Goal: Task Accomplishment & Management: Use online tool/utility

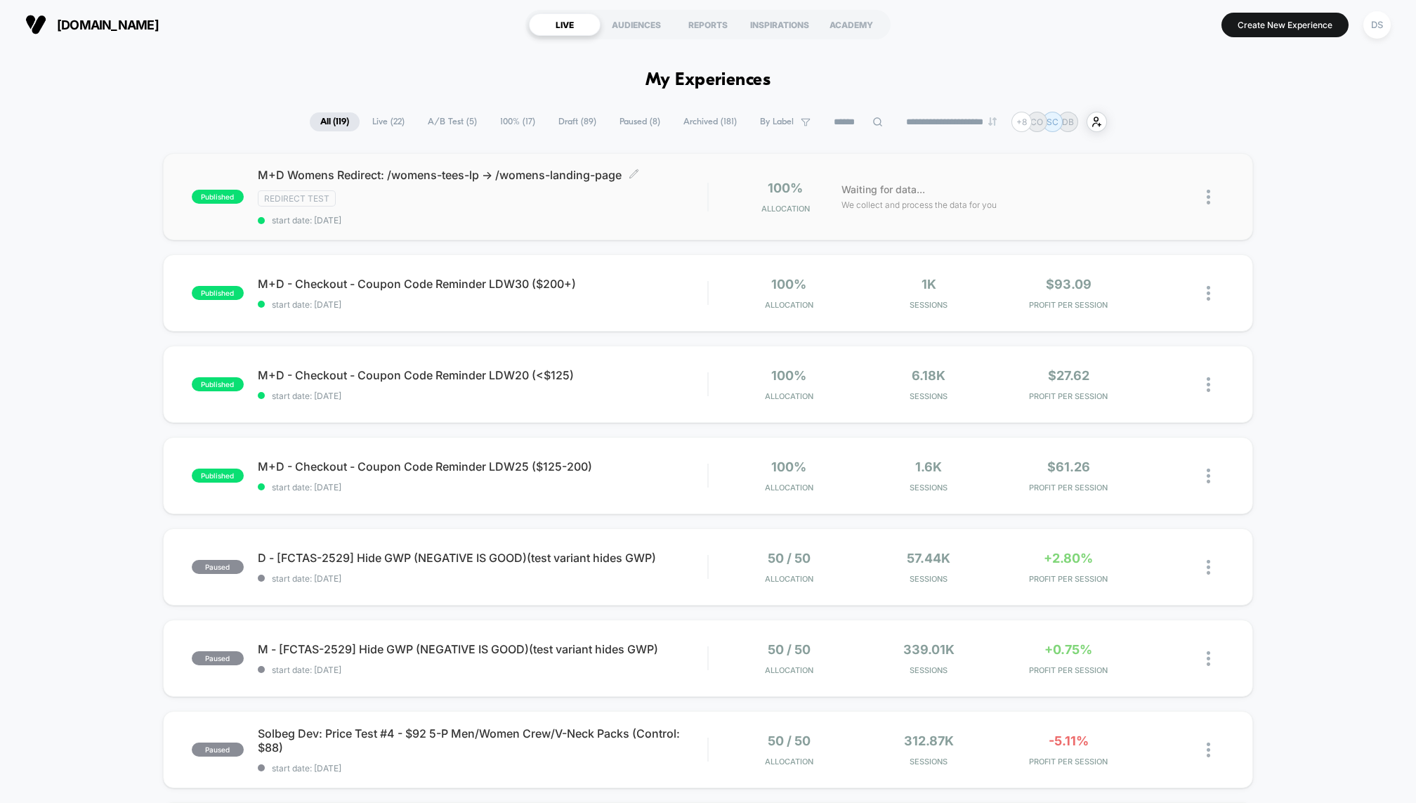
click at [555, 203] on div "Redirect Test" at bounding box center [482, 198] width 449 height 16
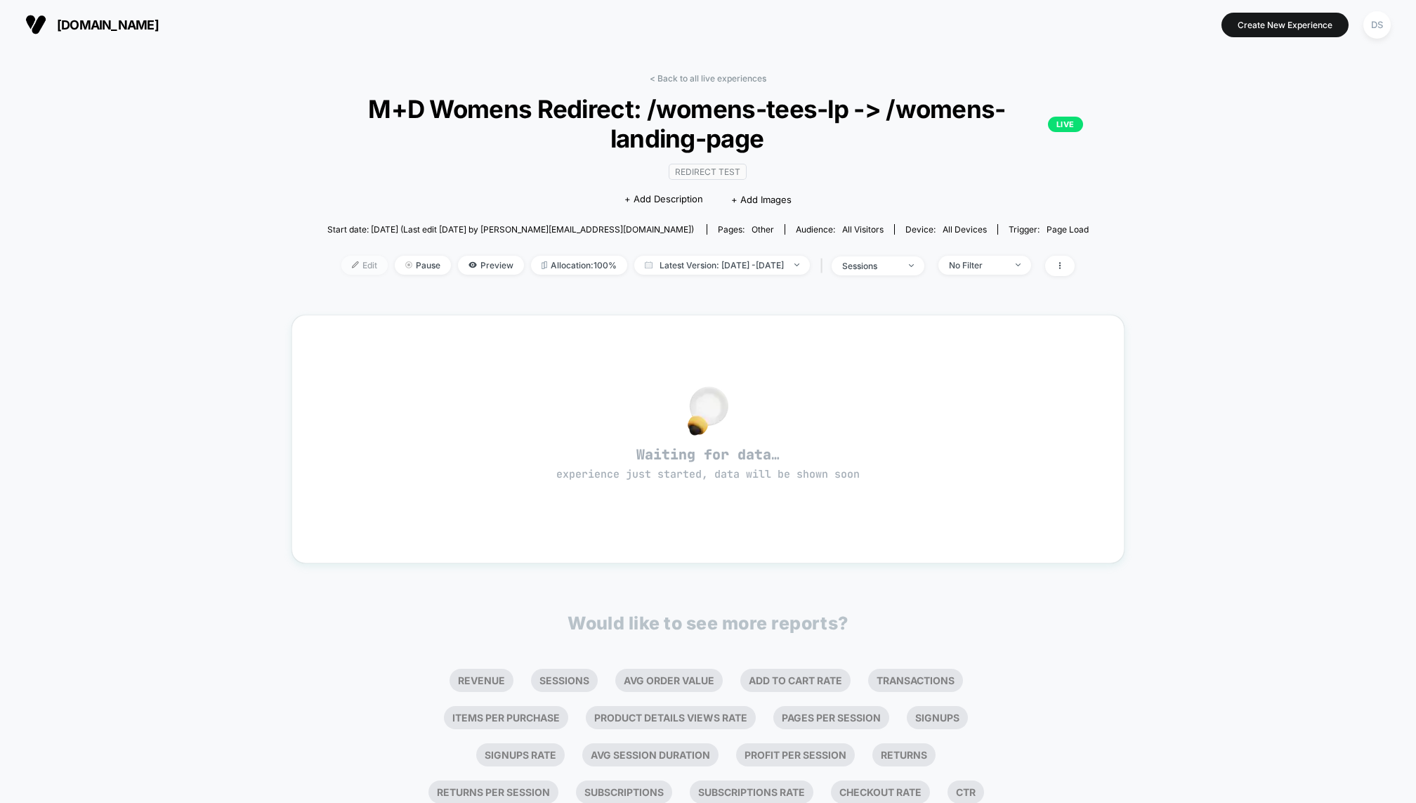
click at [341, 259] on span "Edit" at bounding box center [364, 265] width 46 height 19
